Goal: Information Seeking & Learning: Learn about a topic

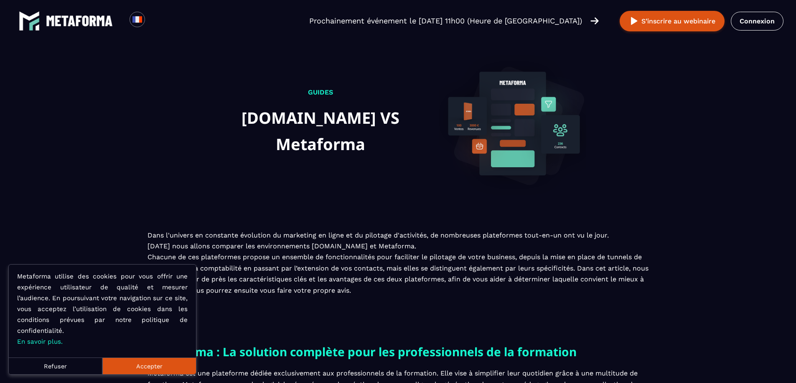
click at [180, 373] on button "Accepter" at bounding box center [149, 365] width 94 height 17
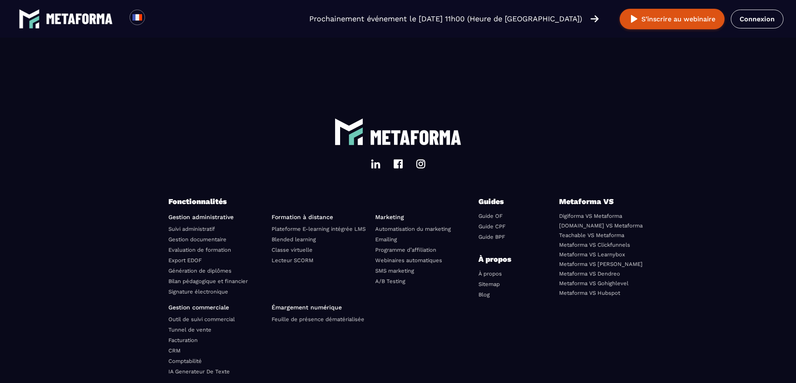
scroll to position [2475, 0]
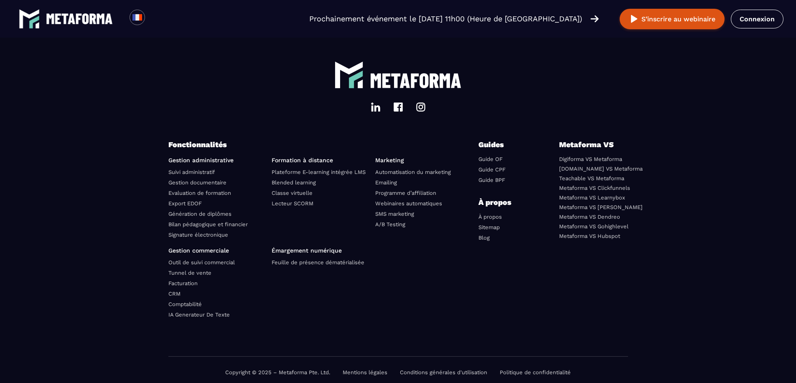
click at [491, 213] on link "À propos" at bounding box center [489, 216] width 23 height 6
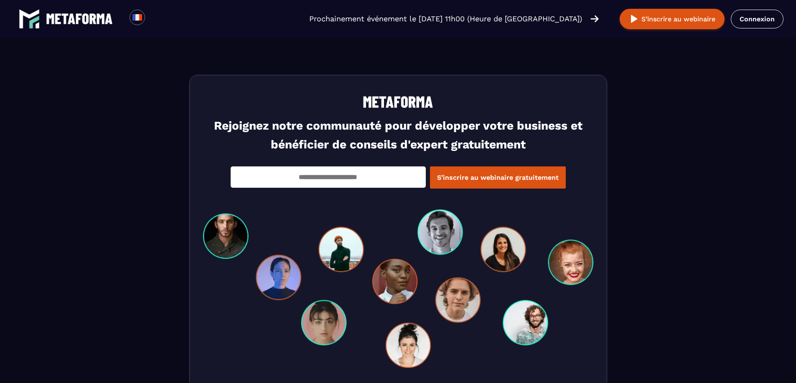
scroll to position [1730, 0]
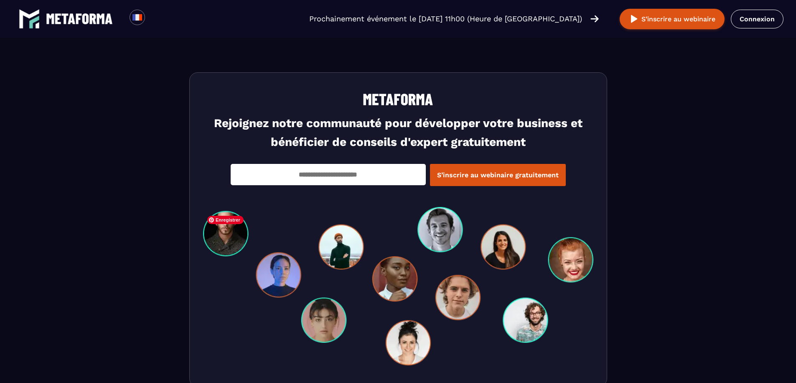
click at [559, 216] on img at bounding box center [398, 286] width 390 height 158
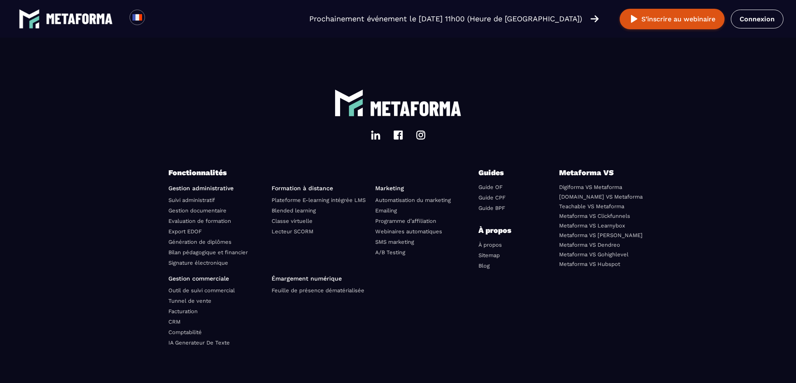
scroll to position [2124, 0]
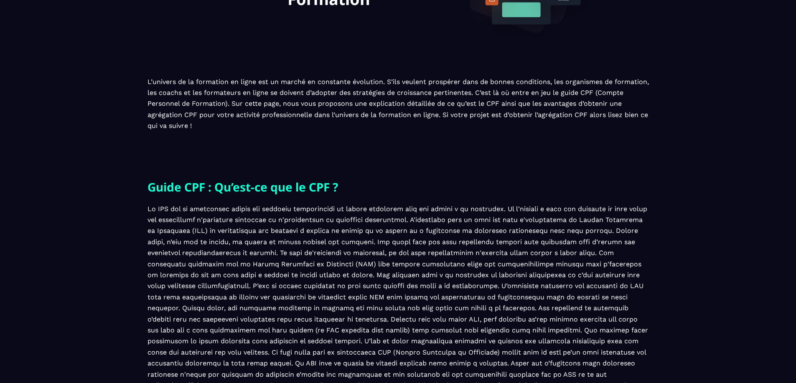
scroll to position [208, 0]
